Goal: Transaction & Acquisition: Purchase product/service

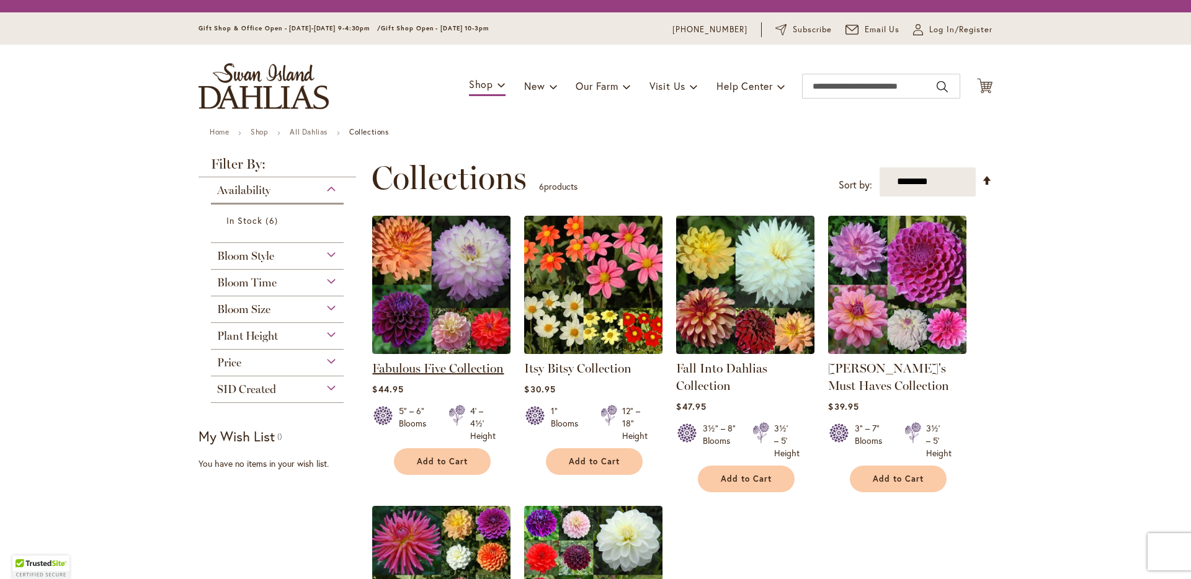
click at [477, 368] on div "Fabulous Five Collection $44.95 5" – 6" Blooms 4' – 4½' Height" at bounding box center [441, 342] width 138 height 253
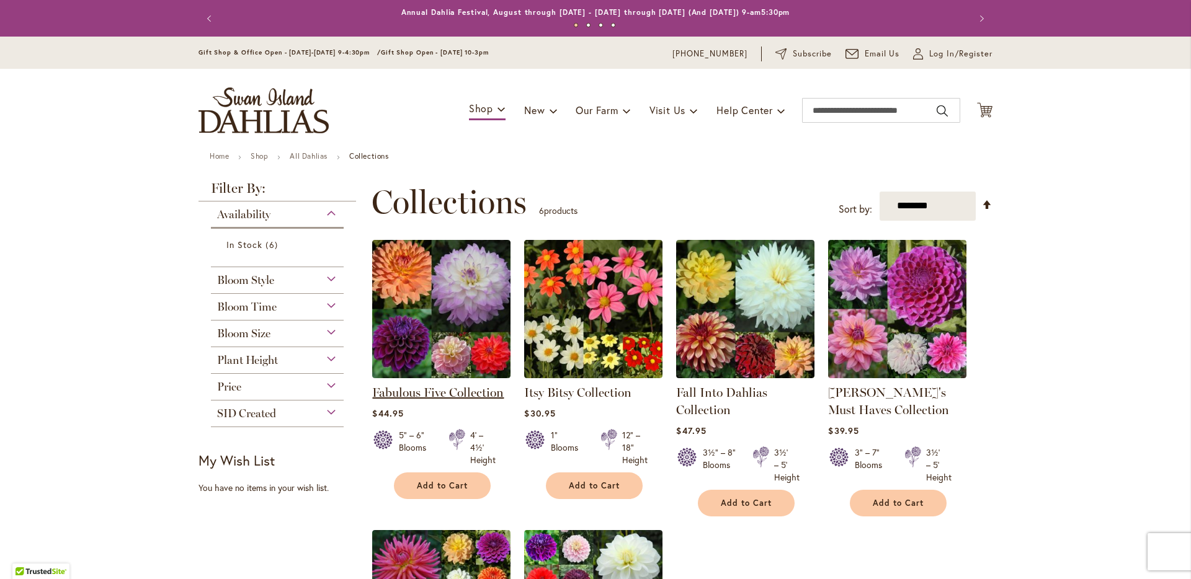
click at [463, 386] on link "Fabulous Five Collection" at bounding box center [437, 392] width 131 height 15
